Goal: Check status: Check status

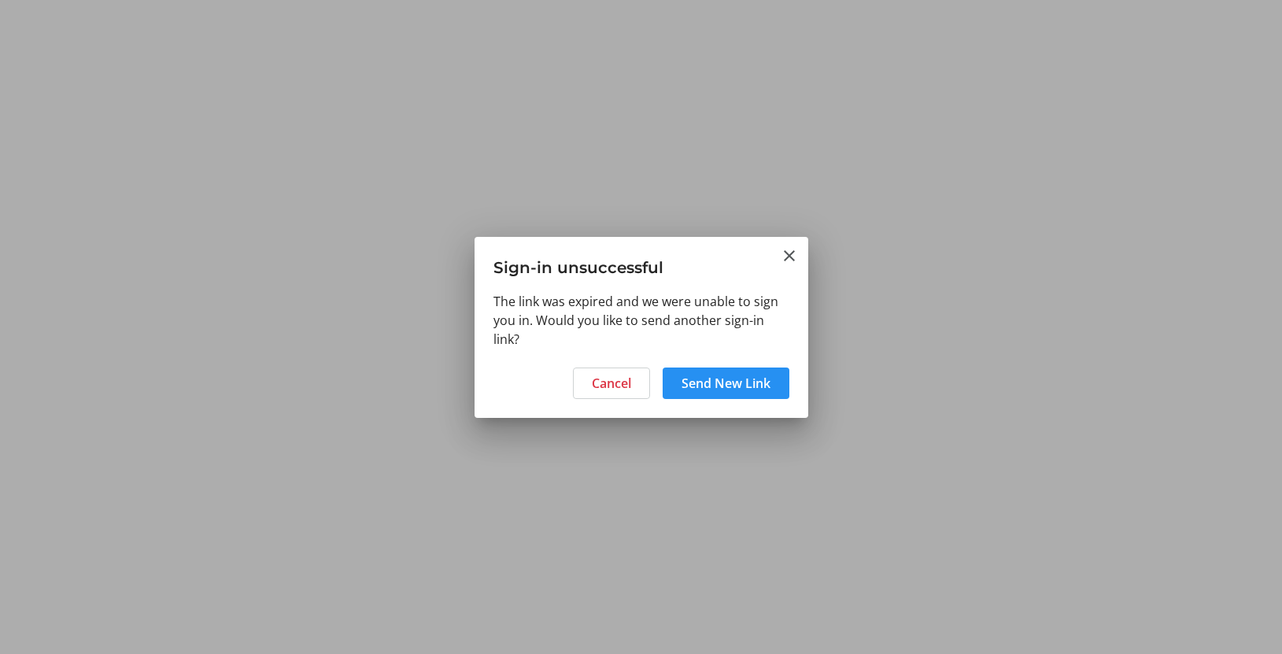
click at [730, 383] on span "Send New Link" at bounding box center [726, 383] width 89 height 19
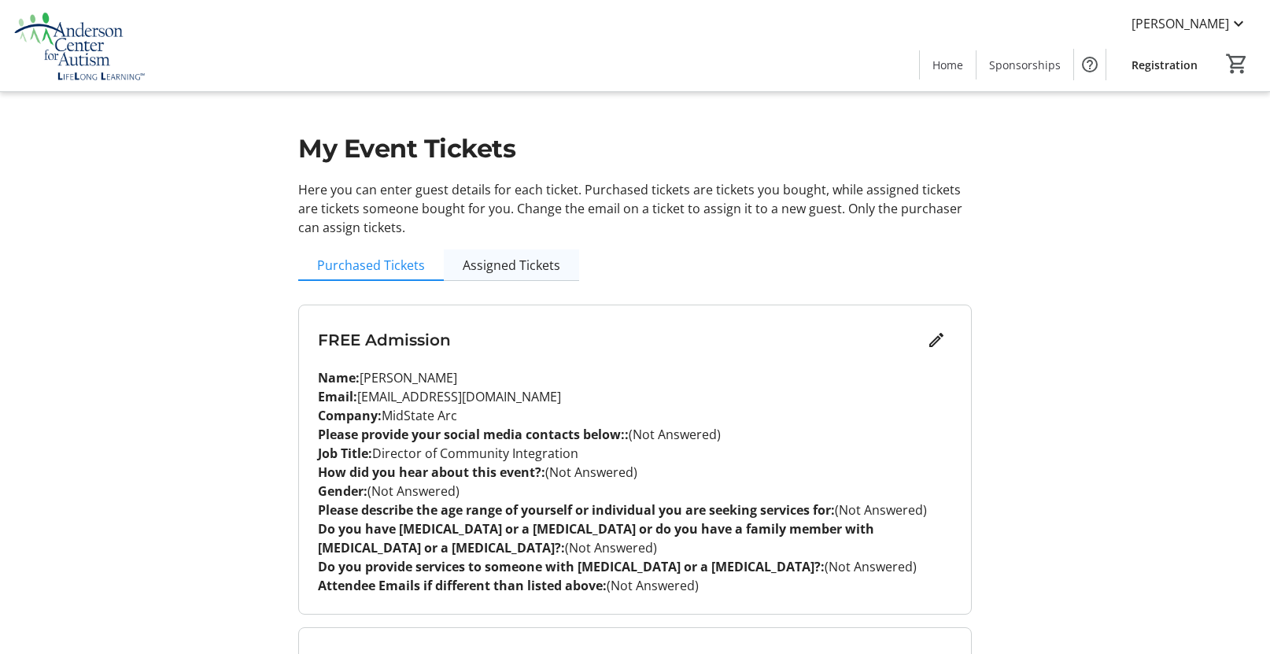
click at [528, 269] on span "Assigned Tickets" at bounding box center [512, 265] width 98 height 13
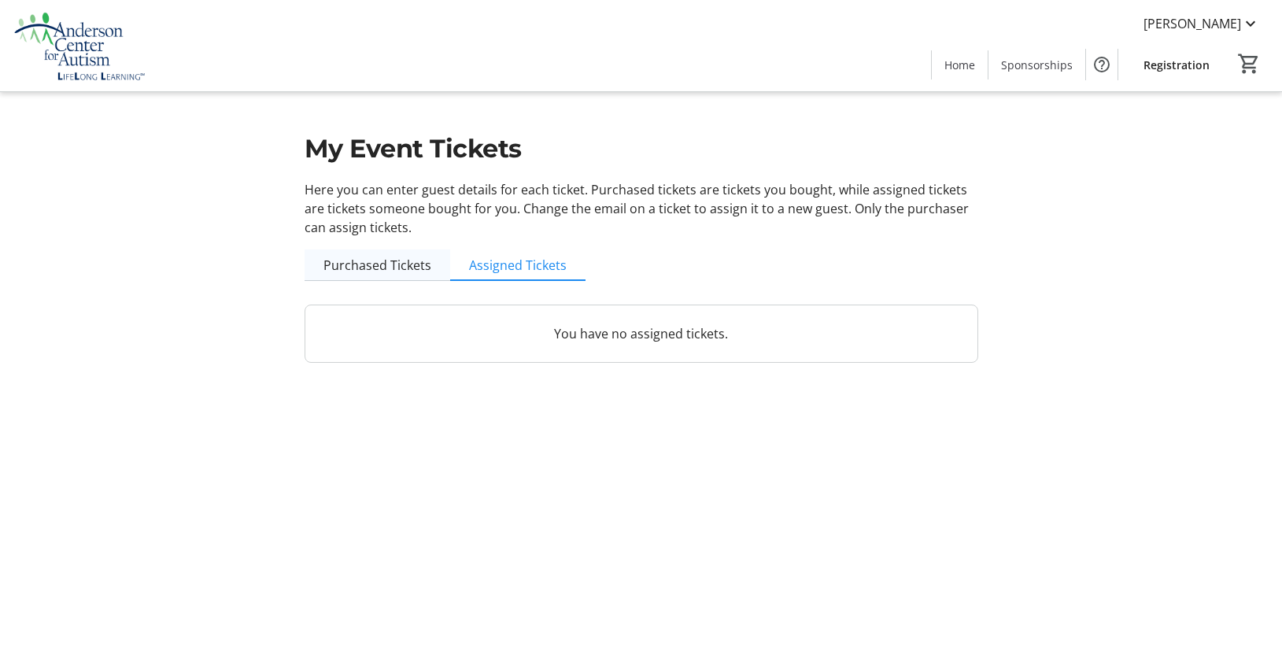
click at [416, 262] on span "Purchased Tickets" at bounding box center [377, 265] width 108 height 13
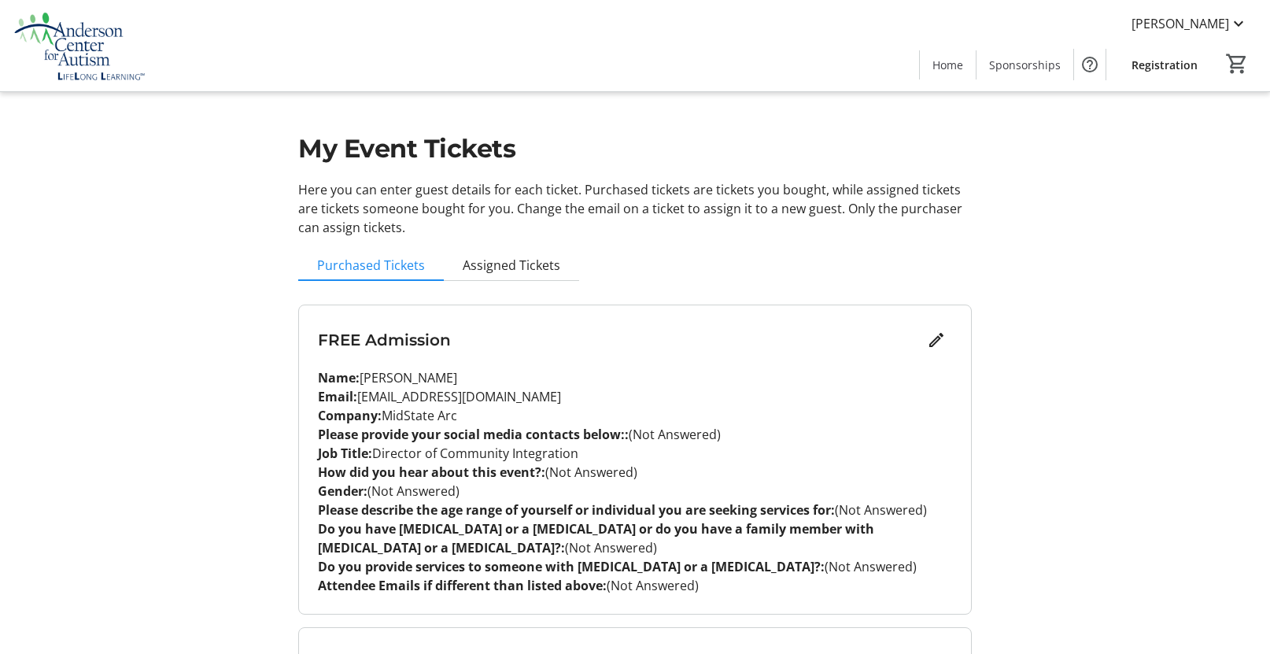
click at [1143, 238] on div "My Event Tickets Here you can enter guest details for each ticket. Purchased ti…" at bounding box center [635, 500] width 1039 height 1000
click at [464, 442] on strong "Please provide your social media contacts below::" at bounding box center [473, 434] width 311 height 17
click at [397, 345] on h3 "FREE Admission" at bounding box center [619, 340] width 603 height 24
drag, startPoint x: 142, startPoint y: 189, endPoint x: 136, endPoint y: 150, distance: 39.1
click at [142, 189] on div "My Event Tickets Here you can enter guest details for each ticket. Purchased ti…" at bounding box center [635, 500] width 1039 height 1000
